Goal: Entertainment & Leisure: Consume media (video, audio)

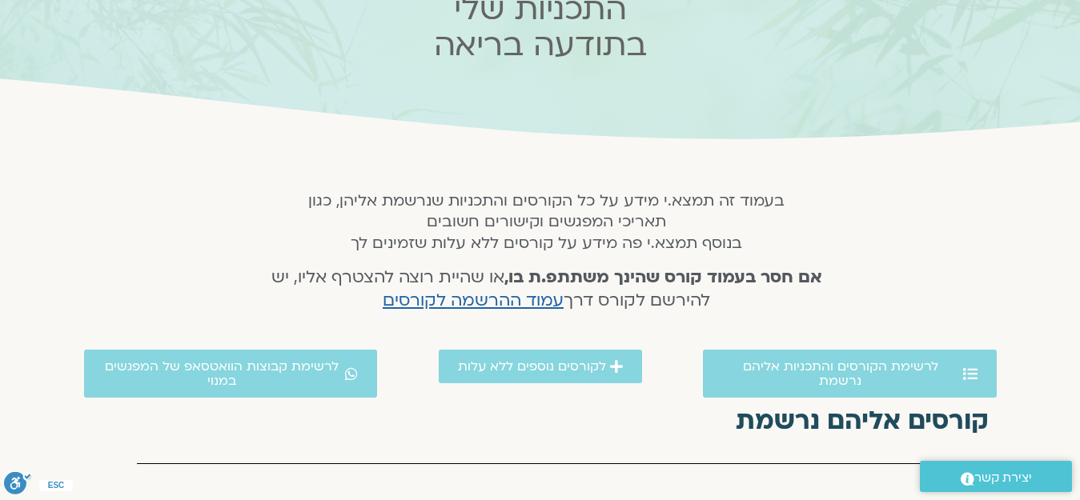
scroll to position [240, 0]
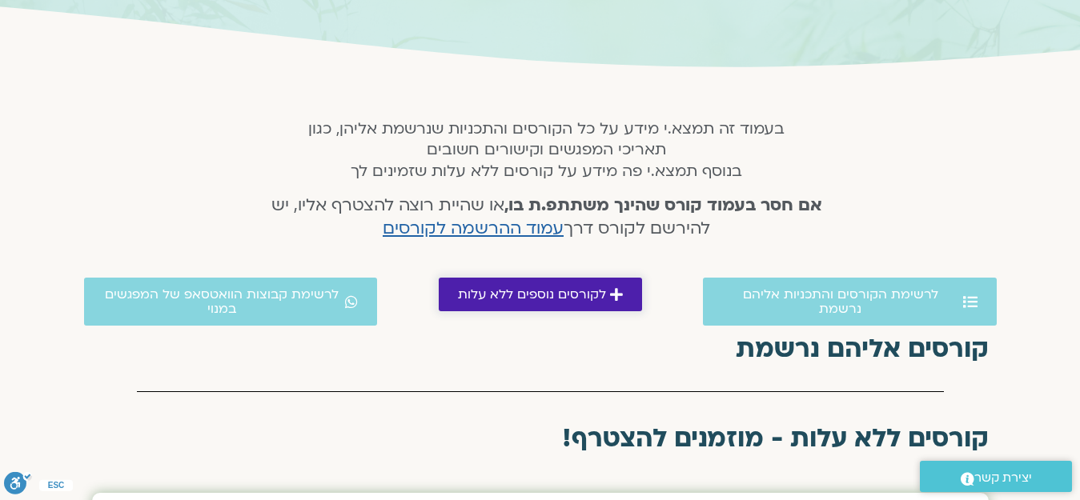
click at [571, 291] on span "לקורסים נוספים ללא עלות" at bounding box center [532, 294] width 148 height 14
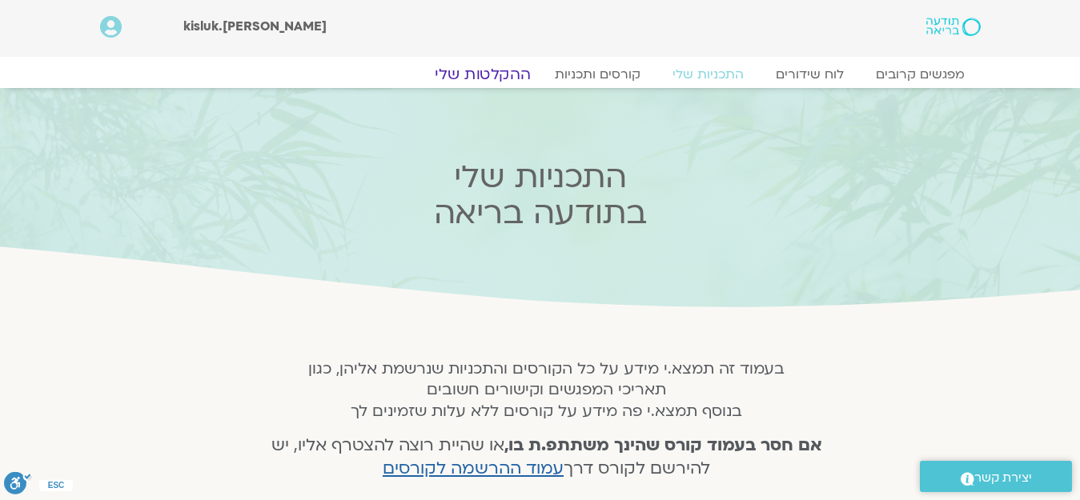
click at [492, 66] on link "ההקלטות שלי" at bounding box center [482, 74] width 134 height 19
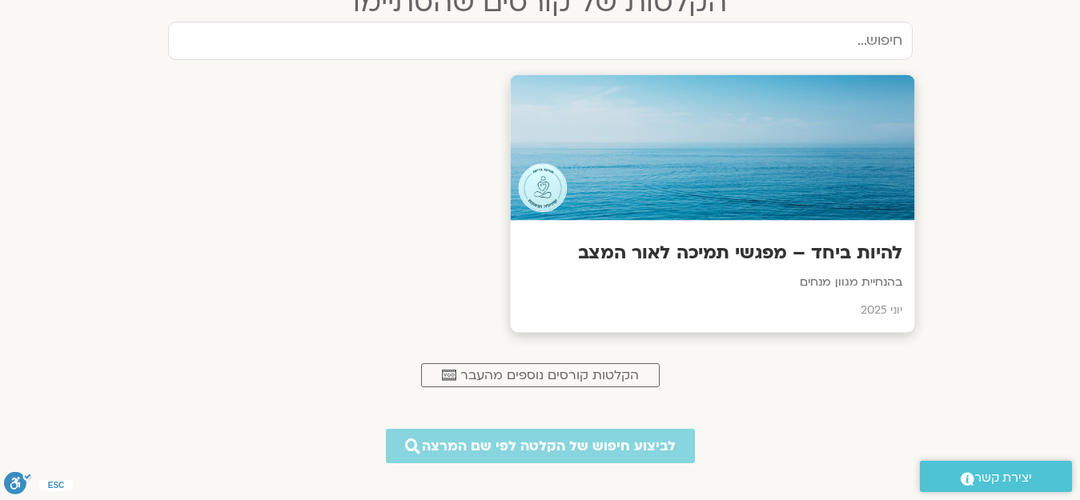
drag, startPoint x: 649, startPoint y: 250, endPoint x: 679, endPoint y: 252, distance: 29.7
click at [678, 252] on h3 "להיות ביחד – מפגשי תמיכה לאור המצב" at bounding box center [712, 253] width 380 height 25
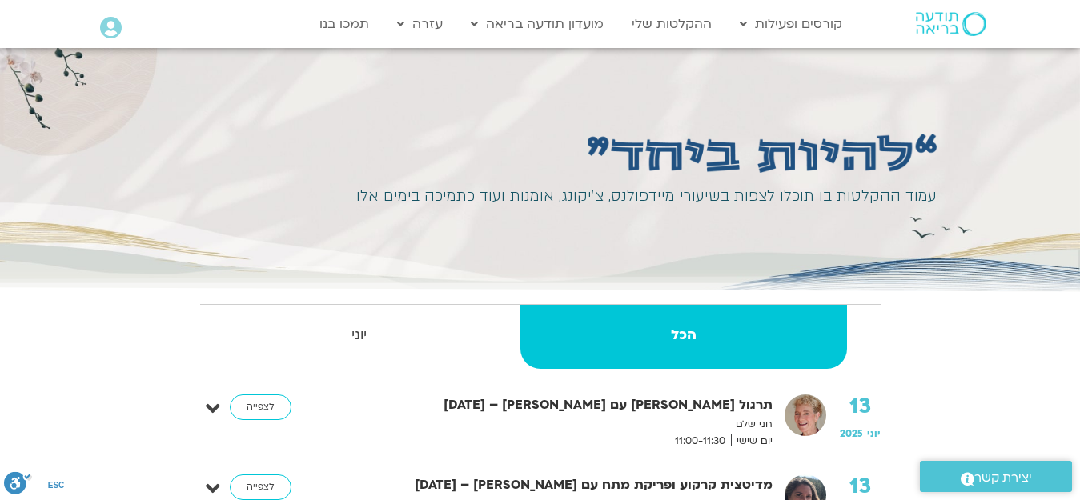
scroll to position [80, 0]
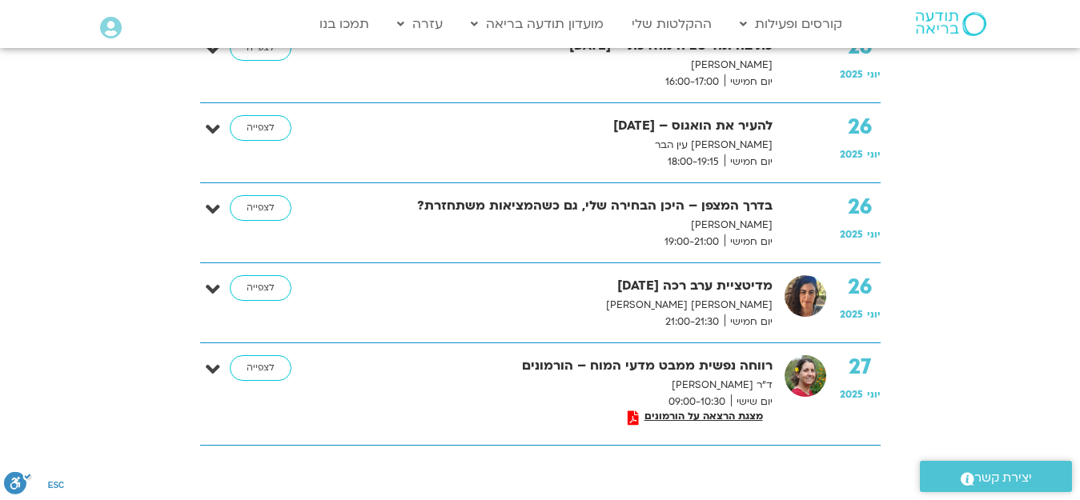
scroll to position [7250, 0]
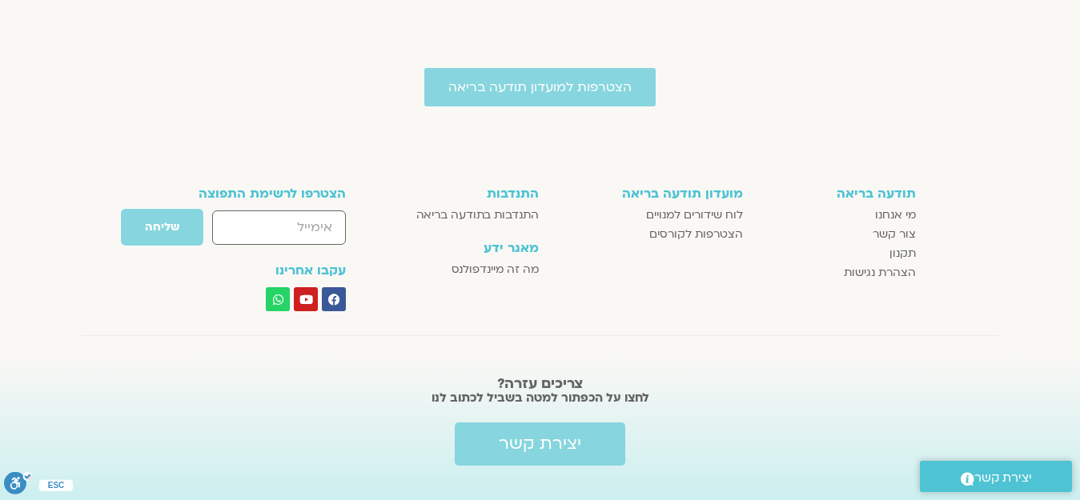
scroll to position [1281, 0]
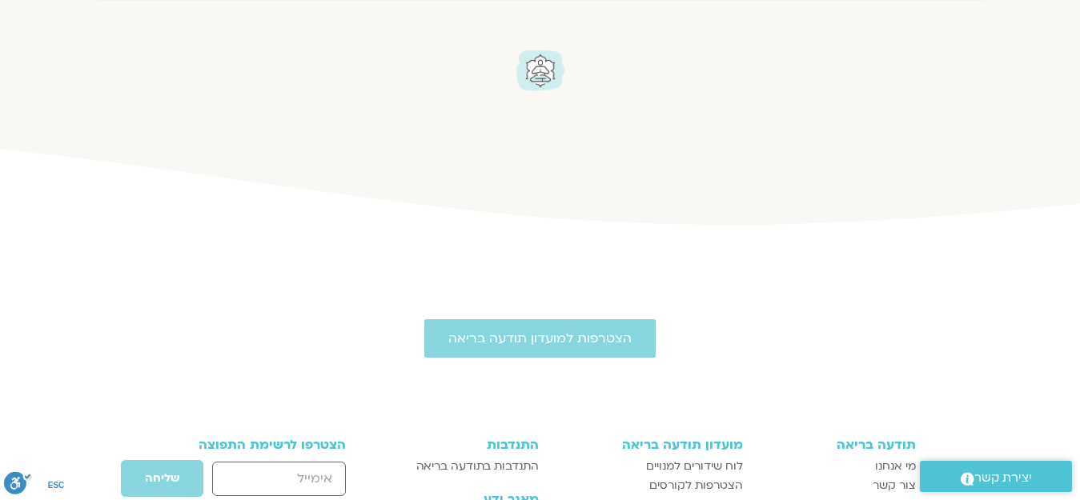
scroll to position [1361, 0]
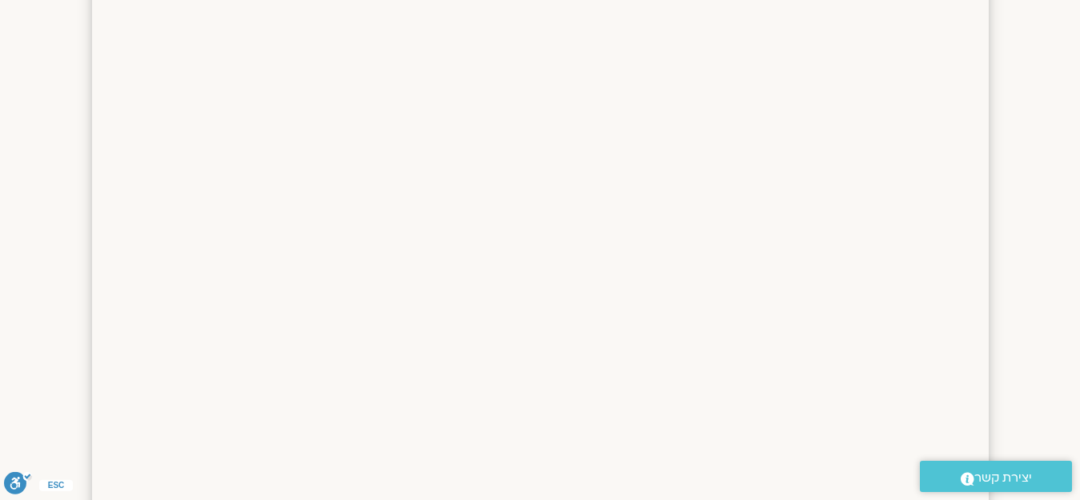
scroll to position [1200, 0]
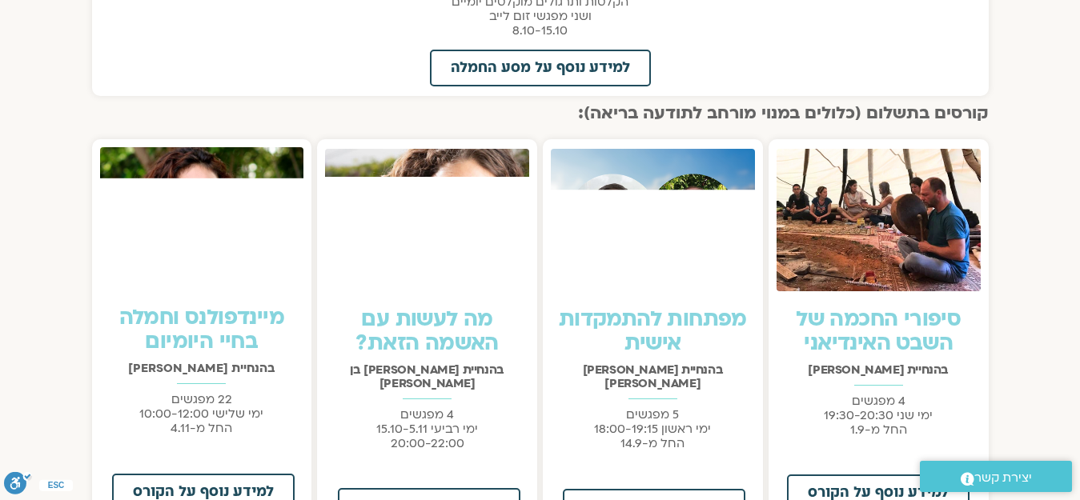
scroll to position [560, 0]
